Goal: Task Accomplishment & Management: Manage account settings

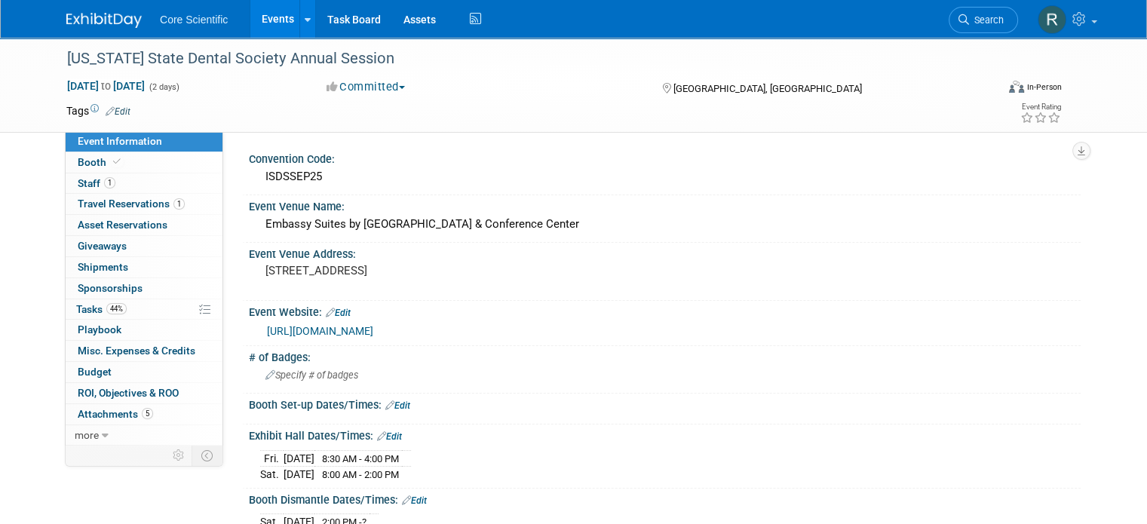
click at [124, 18] on img at bounding box center [103, 20] width 75 height 15
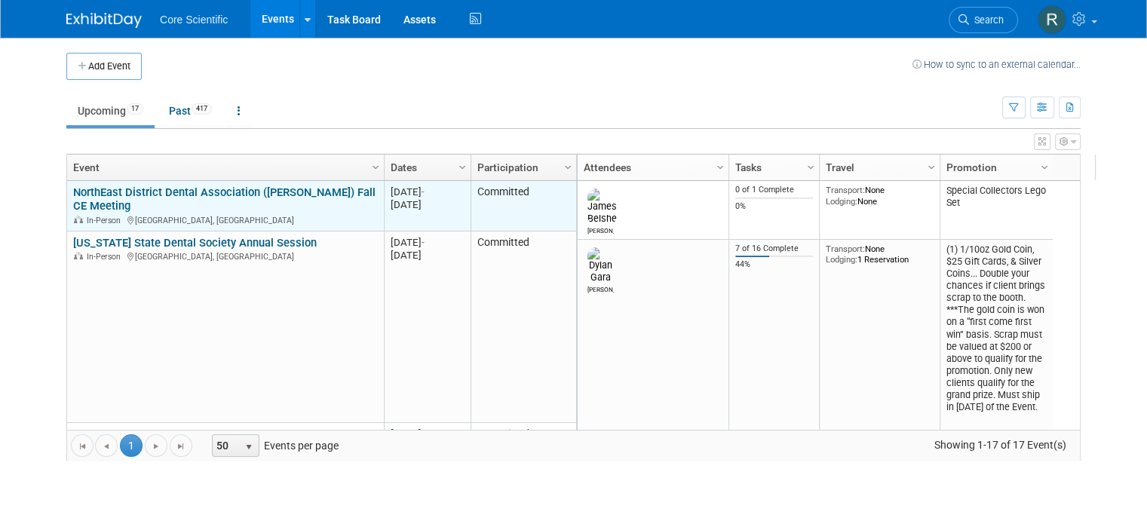
click at [115, 186] on link "NorthEast District Dental Association ([PERSON_NAME]) Fall CE Meeting" at bounding box center [224, 200] width 302 height 28
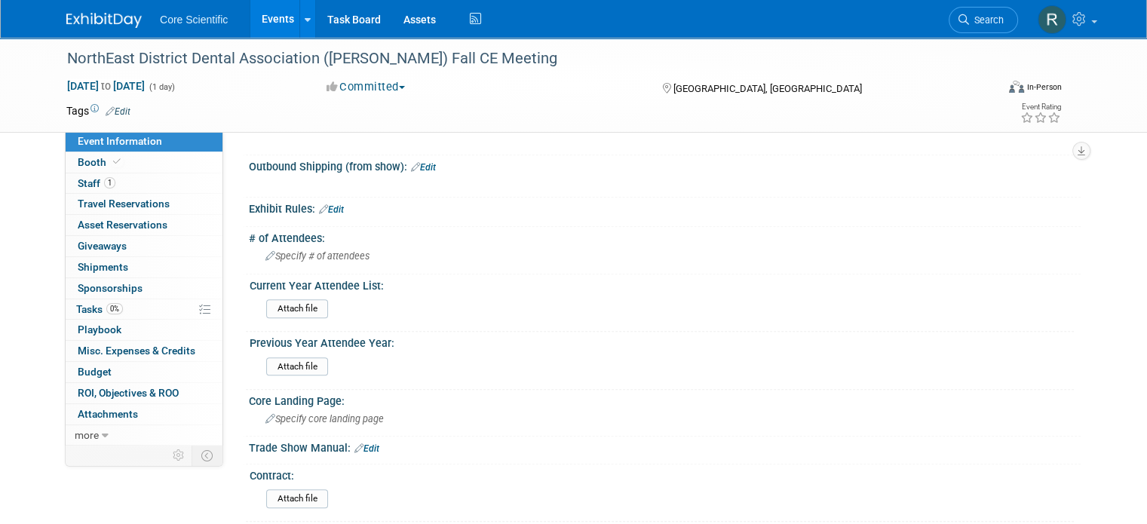
scroll to position [980, 0]
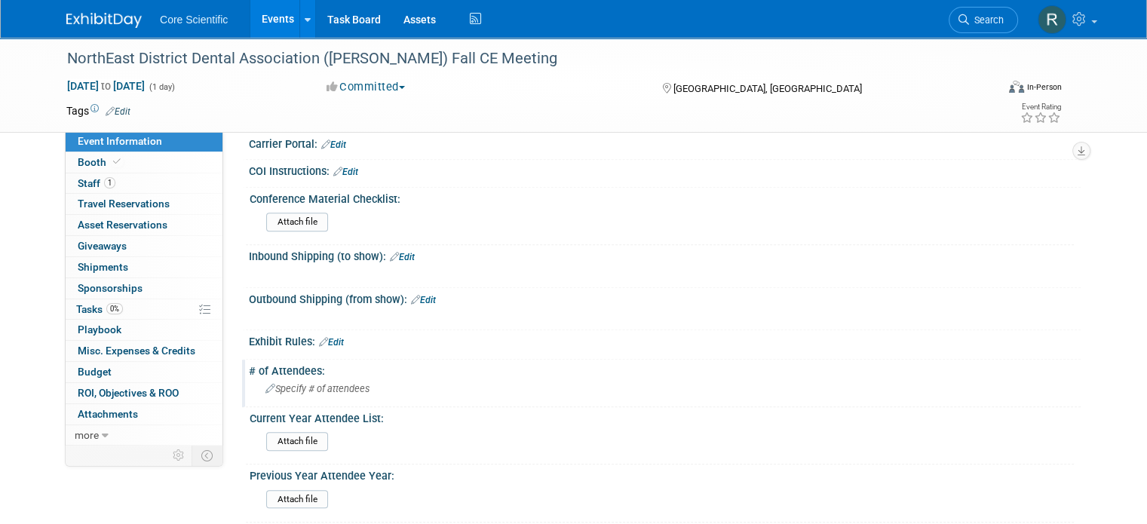
click at [280, 385] on span "Specify # of attendees" at bounding box center [317, 388] width 104 height 11
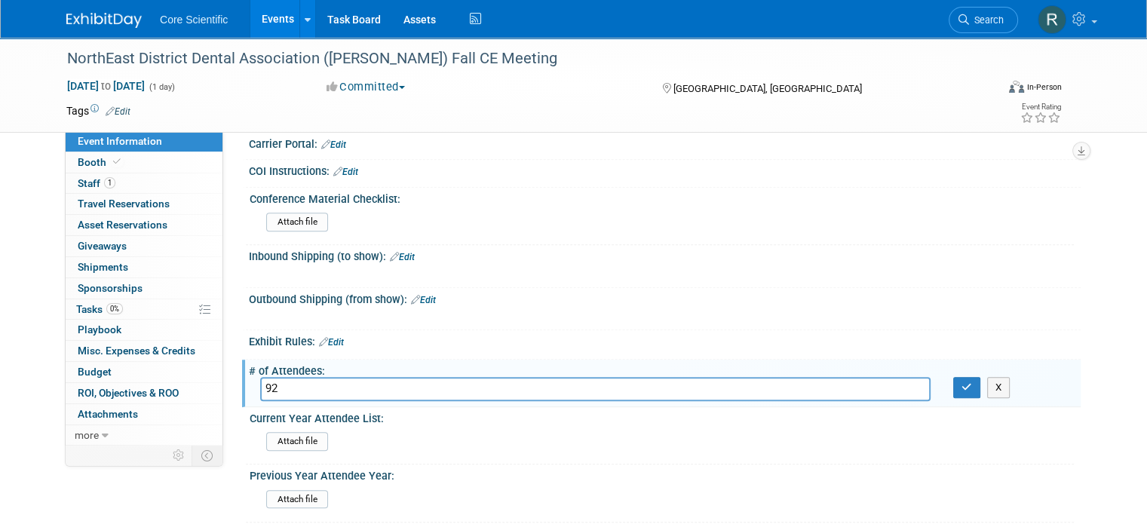
type input "92"
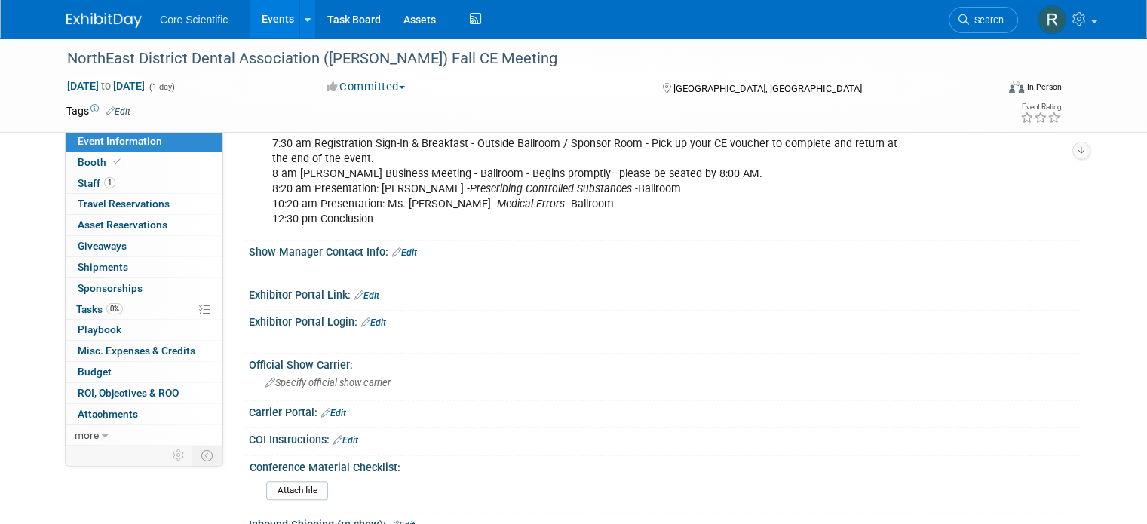
scroll to position [679, 0]
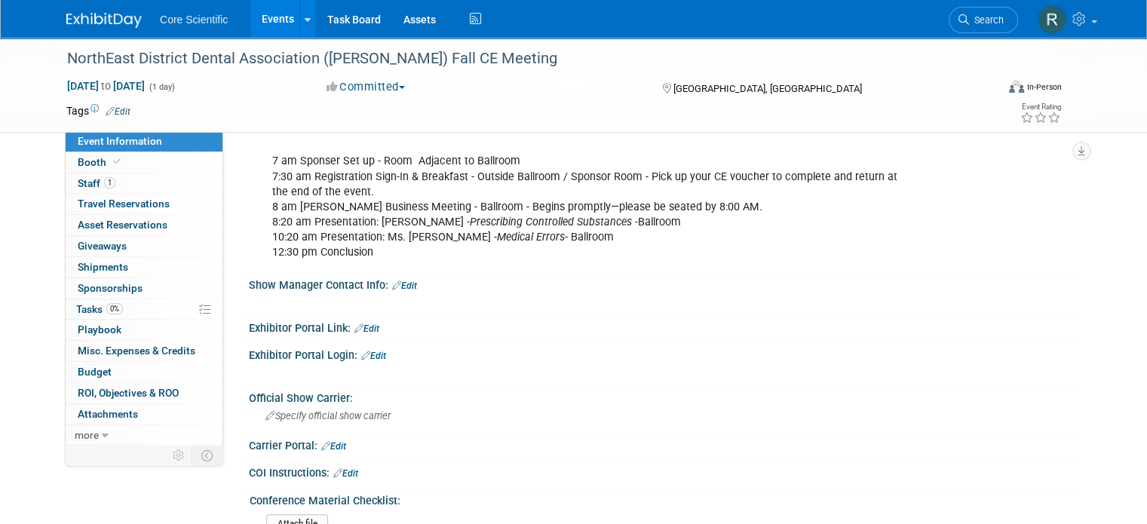
click at [395, 281] on link "Edit" at bounding box center [404, 286] width 25 height 11
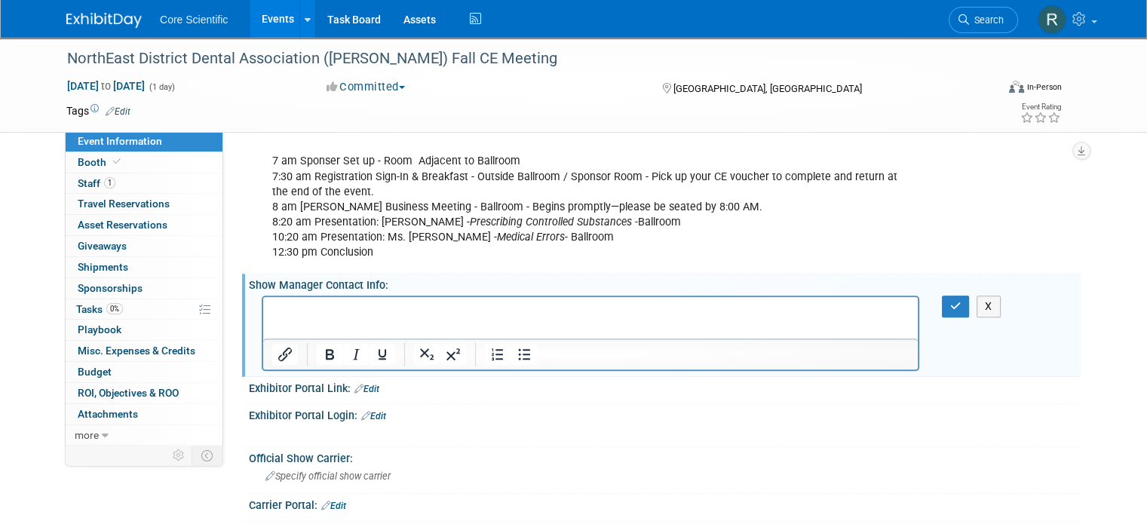
scroll to position [0, 0]
click at [1123, 480] on div "NorthEast District Dental Association (NEDDA) Fall CE Meeting Sep 12, 2025 to S…" at bounding box center [573, 203] width 1147 height 1688
click at [891, 468] on div "Specify official show carrier" at bounding box center [664, 476] width 809 height 23
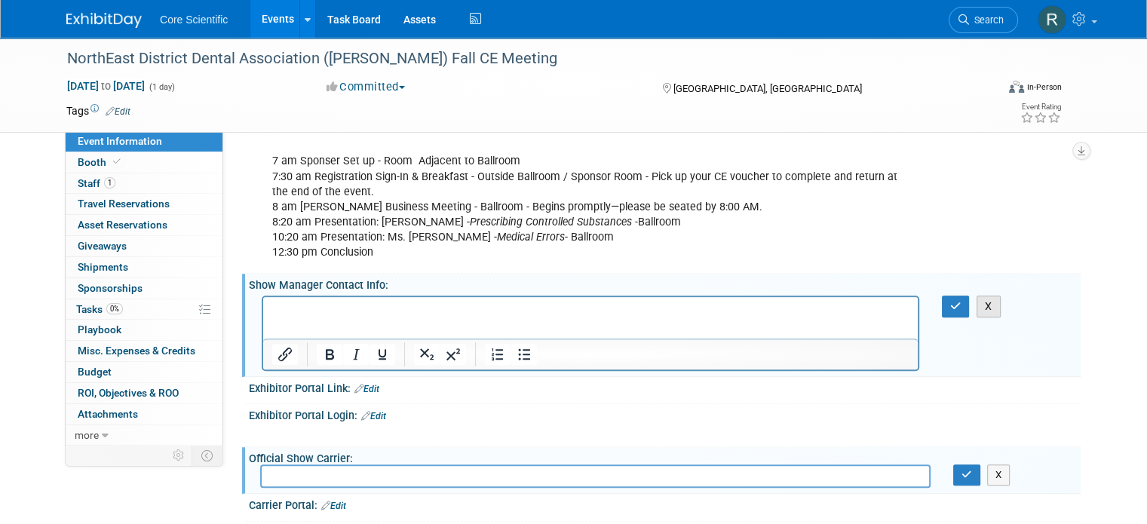
click at [998, 296] on button "X" at bounding box center [989, 307] width 24 height 22
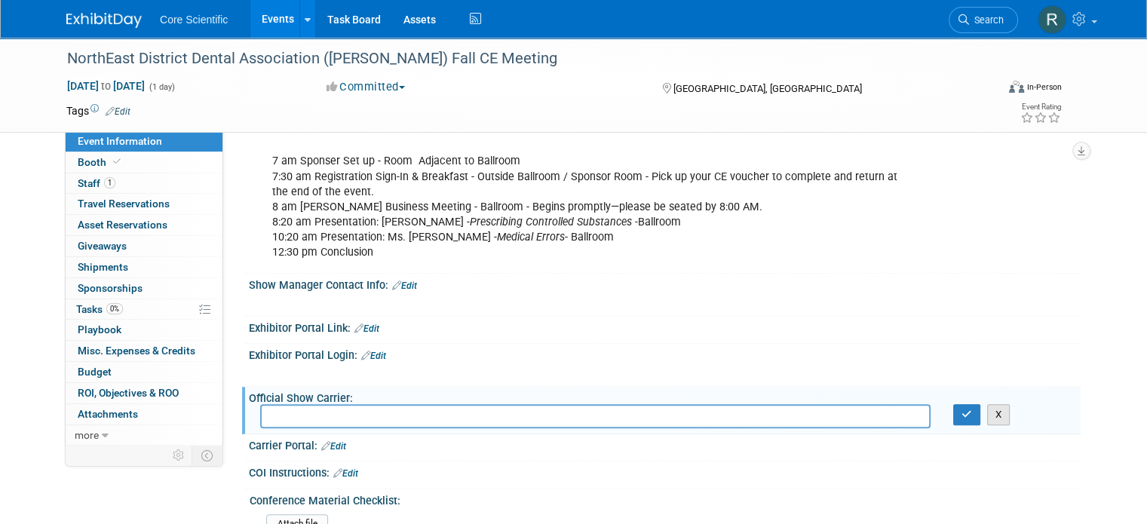
click at [1011, 413] on button "X" at bounding box center [998, 414] width 23 height 21
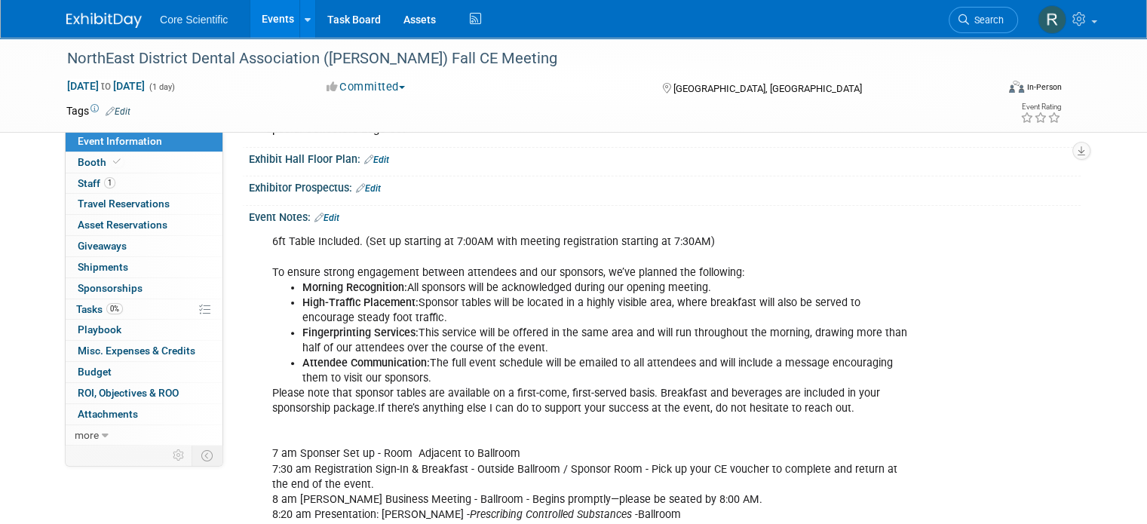
scroll to position [377, 0]
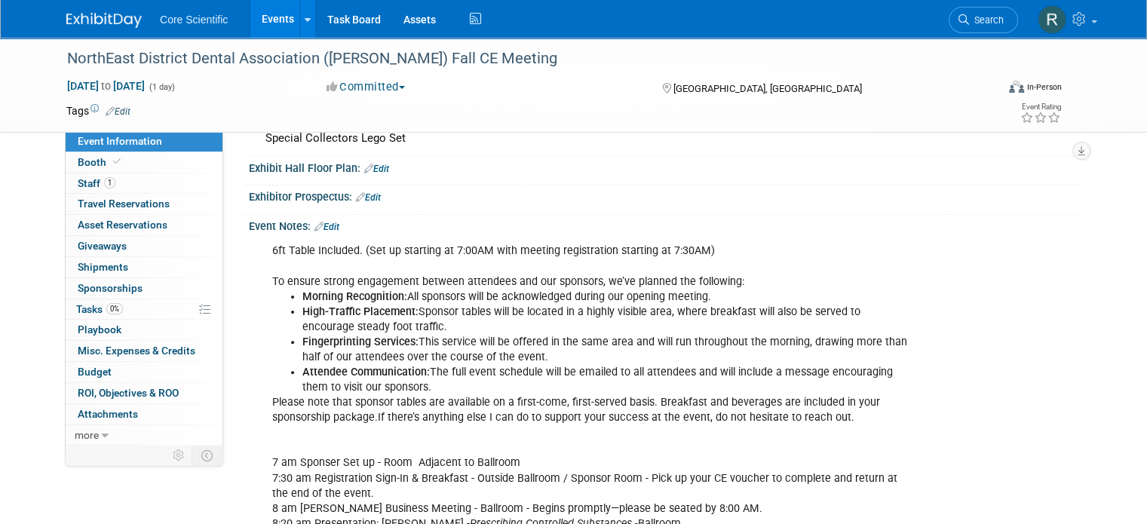
click at [314, 222] on link "Edit" at bounding box center [326, 227] width 25 height 11
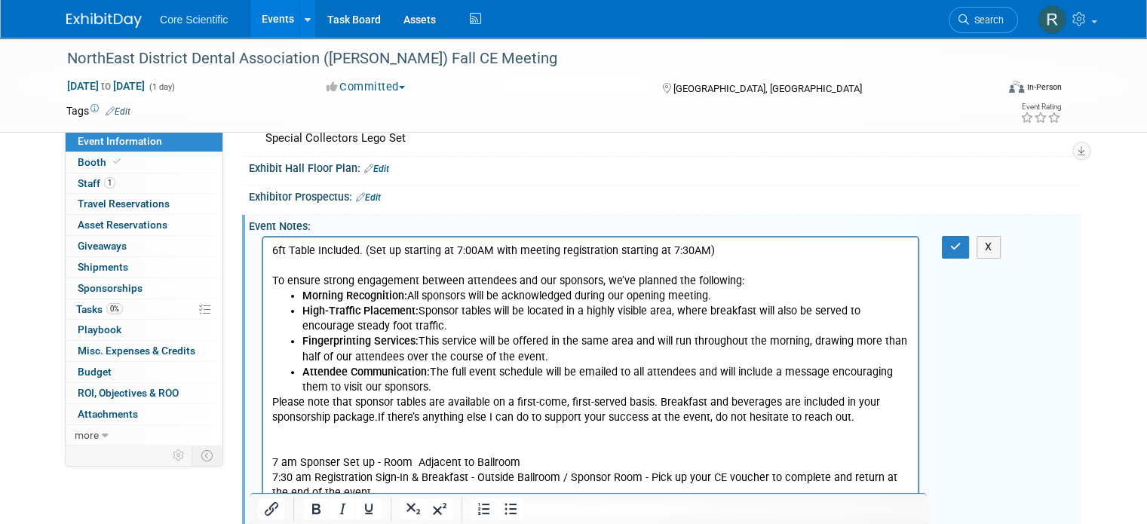
scroll to position [0, 0]
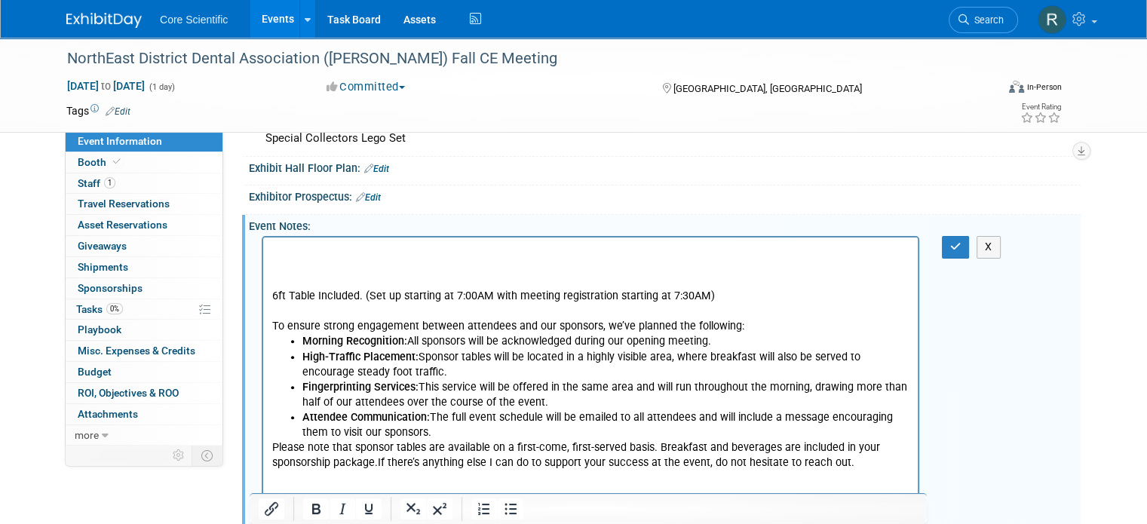
click at [347, 247] on p "Rich Text Area. Press ALT-0 for help." at bounding box center [590, 251] width 637 height 15
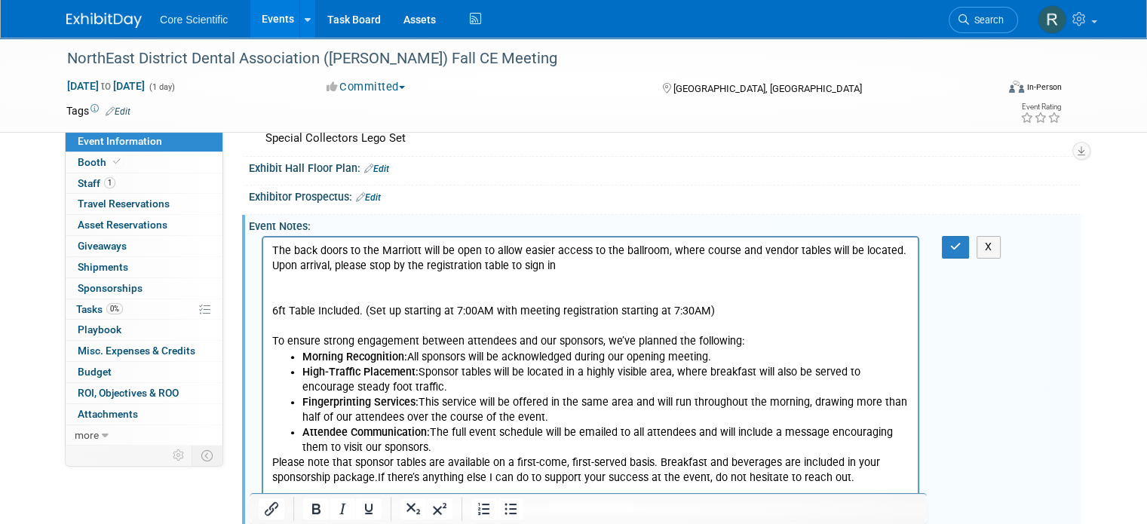
click at [373, 296] on p "Rich Text Area. Press ALT-0 for help." at bounding box center [590, 296] width 637 height 15
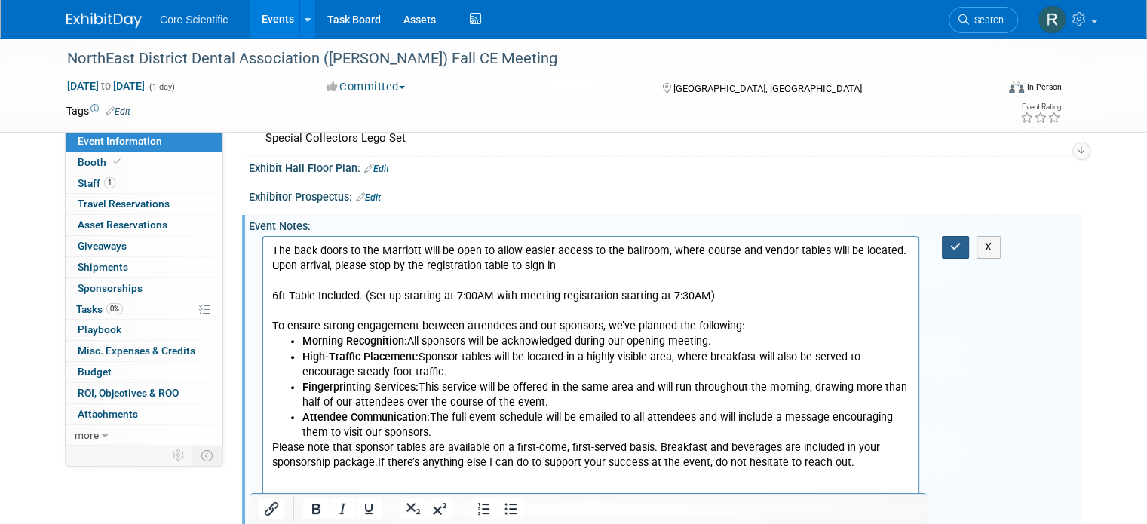
click at [962, 244] on icon "button" at bounding box center [955, 246] width 11 height 11
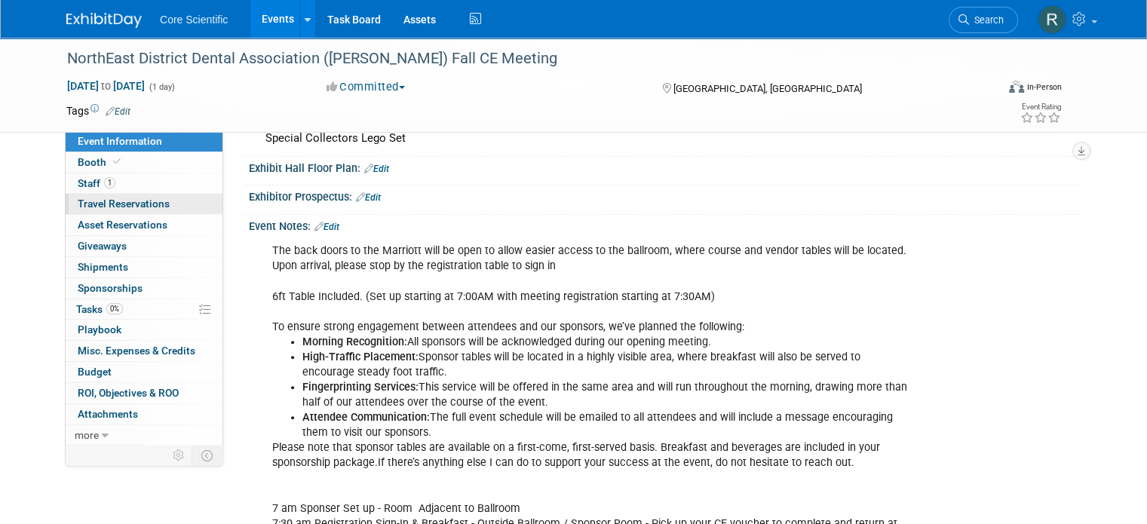
drag, startPoint x: 149, startPoint y: 189, endPoint x: 142, endPoint y: 193, distance: 8.2
click at [149, 189] on link "1 Staff 1" at bounding box center [144, 183] width 157 height 20
